Goal: Task Accomplishment & Management: Manage account settings

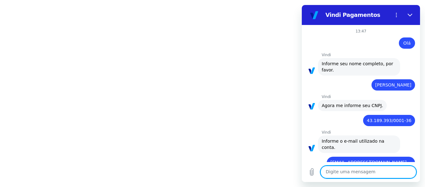
scroll to position [1268, 0]
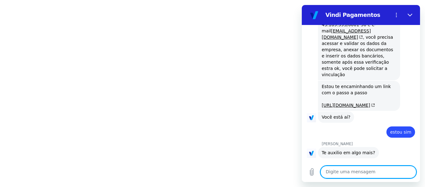
click at [357, 122] on div "diz: estou sim" at bounding box center [358, 129] width 113 height 15
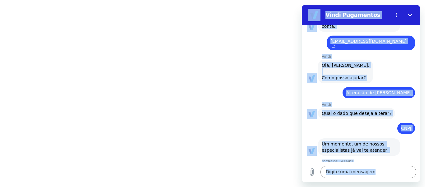
scroll to position [53, 0]
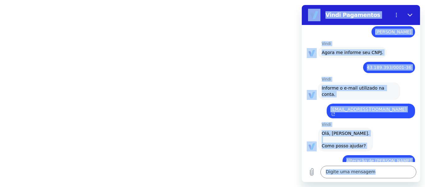
copy div "Vindi Pagamentos 13:47 diz: Olá Enviado · 13:47 Vindi Vindi diz: Informe seu no…"
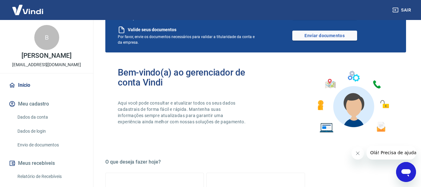
scroll to position [31, 0]
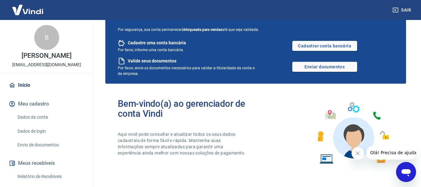
click at [34, 103] on button "Meu cadastro" at bounding box center [46, 104] width 78 height 14
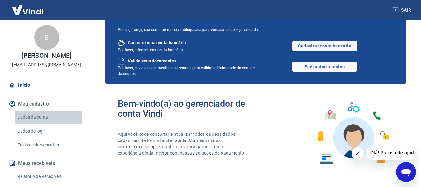
click at [36, 117] on link "Dados da conta" at bounding box center [50, 117] width 71 height 13
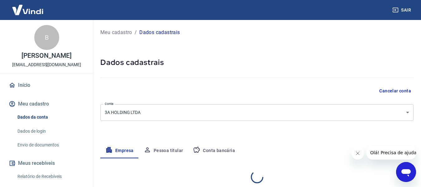
select select "SP"
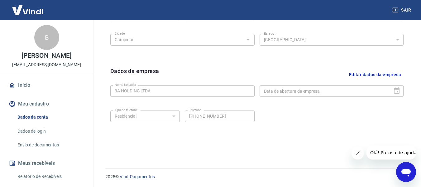
scroll to position [263, 0]
click at [36, 103] on button "Meu cadastro" at bounding box center [46, 104] width 78 height 14
click at [33, 102] on button "Meu cadastro" at bounding box center [46, 104] width 78 height 14
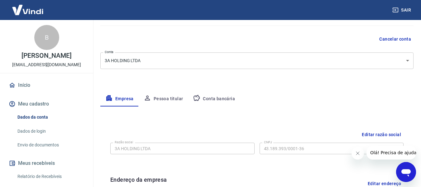
scroll to position [45, 0]
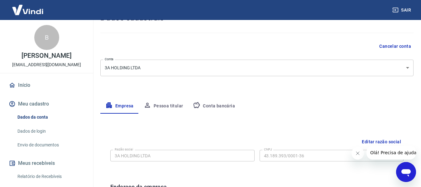
click at [221, 107] on button "Conta bancária" at bounding box center [214, 105] width 52 height 15
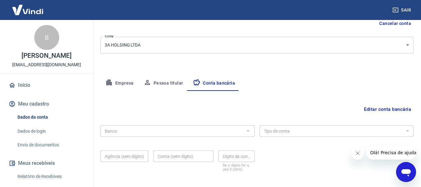
scroll to position [97, 0]
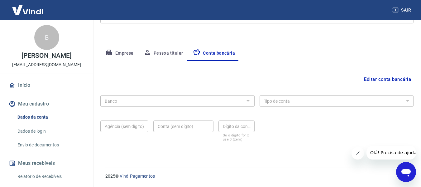
click at [167, 53] on button "Pessoa titular" at bounding box center [164, 53] width 50 height 15
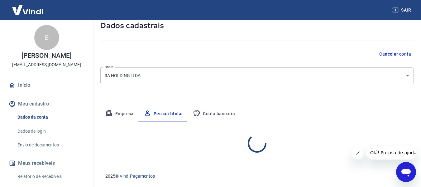
scroll to position [63, 0]
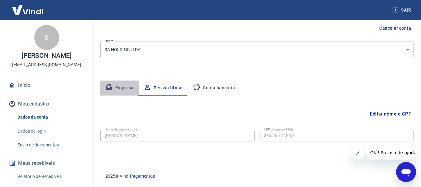
click at [121, 85] on button "Empresa" at bounding box center [119, 87] width 38 height 15
select select "SP"
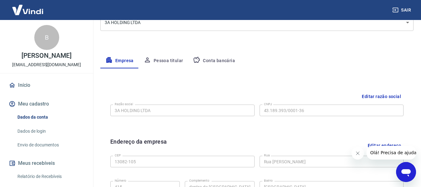
scroll to position [125, 0]
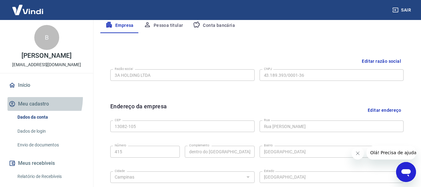
click at [22, 97] on button "Meu cadastro" at bounding box center [46, 104] width 78 height 14
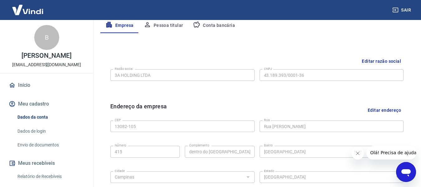
click at [22, 99] on button "Meu cadastro" at bounding box center [46, 104] width 78 height 14
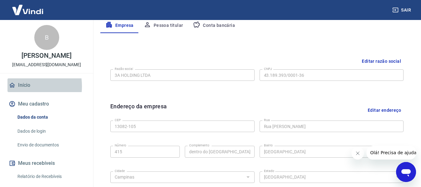
click at [21, 86] on link "Início" at bounding box center [46, 85] width 78 height 14
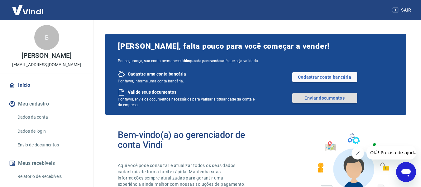
click at [332, 97] on link "Enviar documentos" at bounding box center [324, 98] width 65 height 10
click at [322, 98] on link "Enviar documentos" at bounding box center [324, 98] width 65 height 10
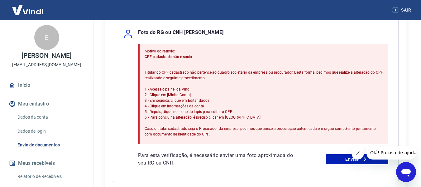
scroll to position [156, 0]
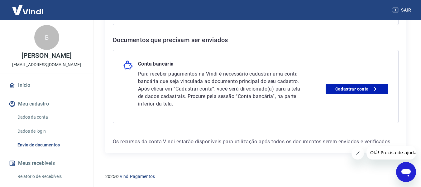
scroll to position [313, 0]
